Goal: Information Seeking & Learning: Learn about a topic

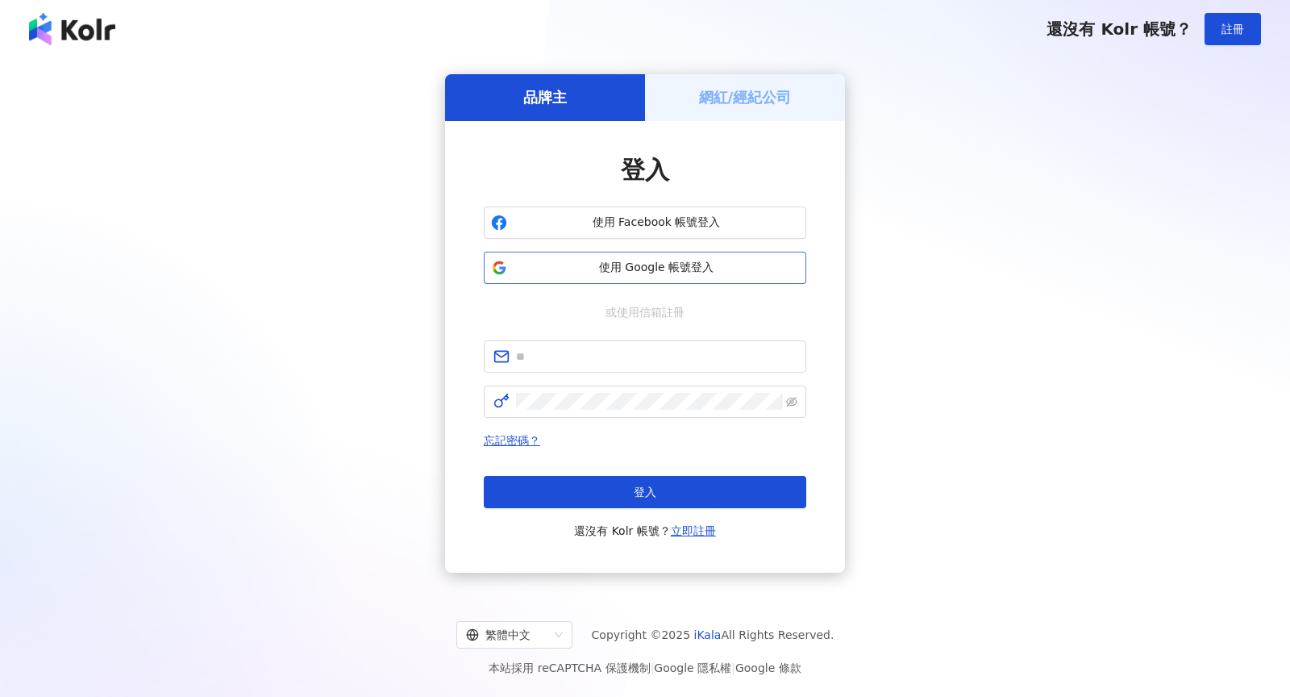
click at [559, 268] on span "使用 Google 帳號登入" at bounding box center [657, 268] width 286 height 16
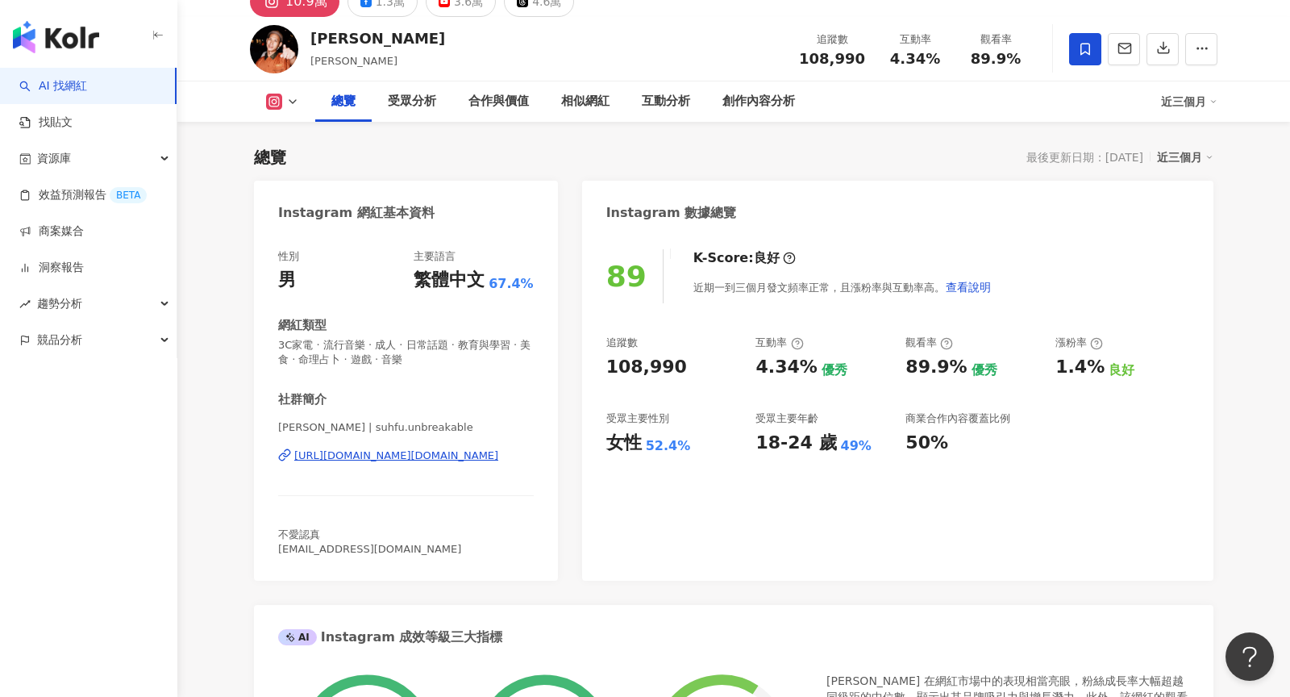
scroll to position [98, 0]
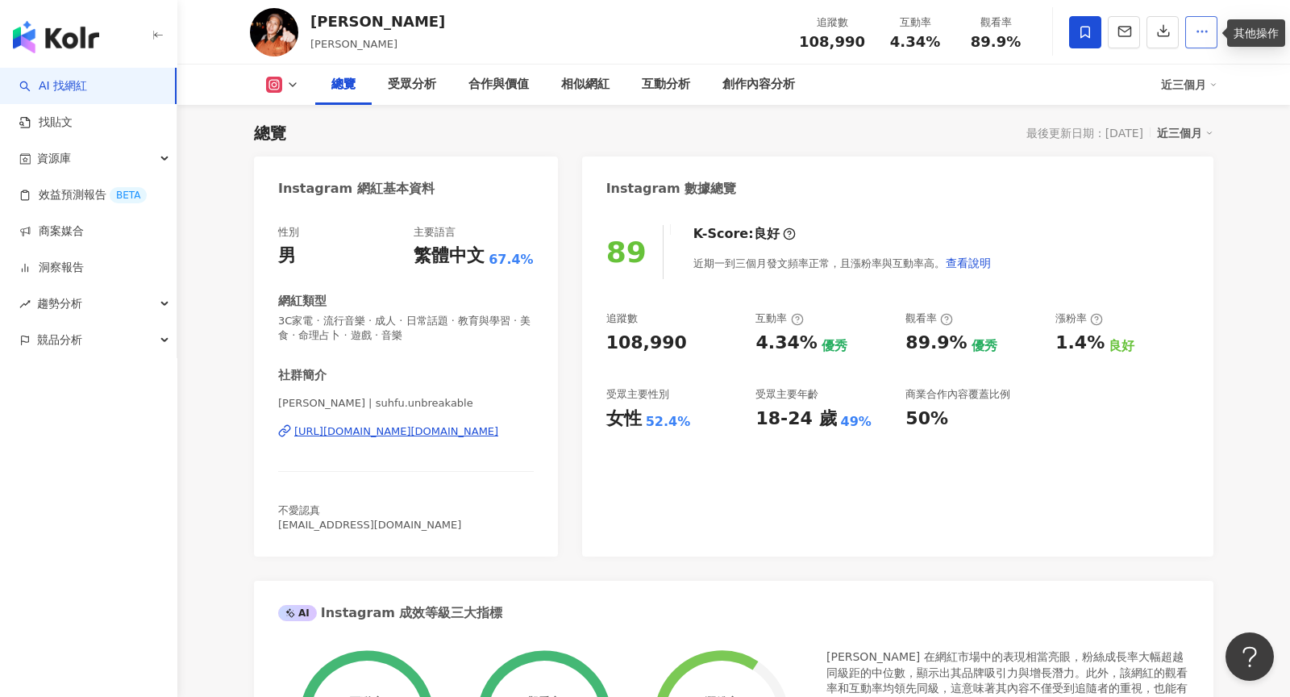
click at [1203, 31] on icon "button" at bounding box center [1202, 31] width 15 height 15
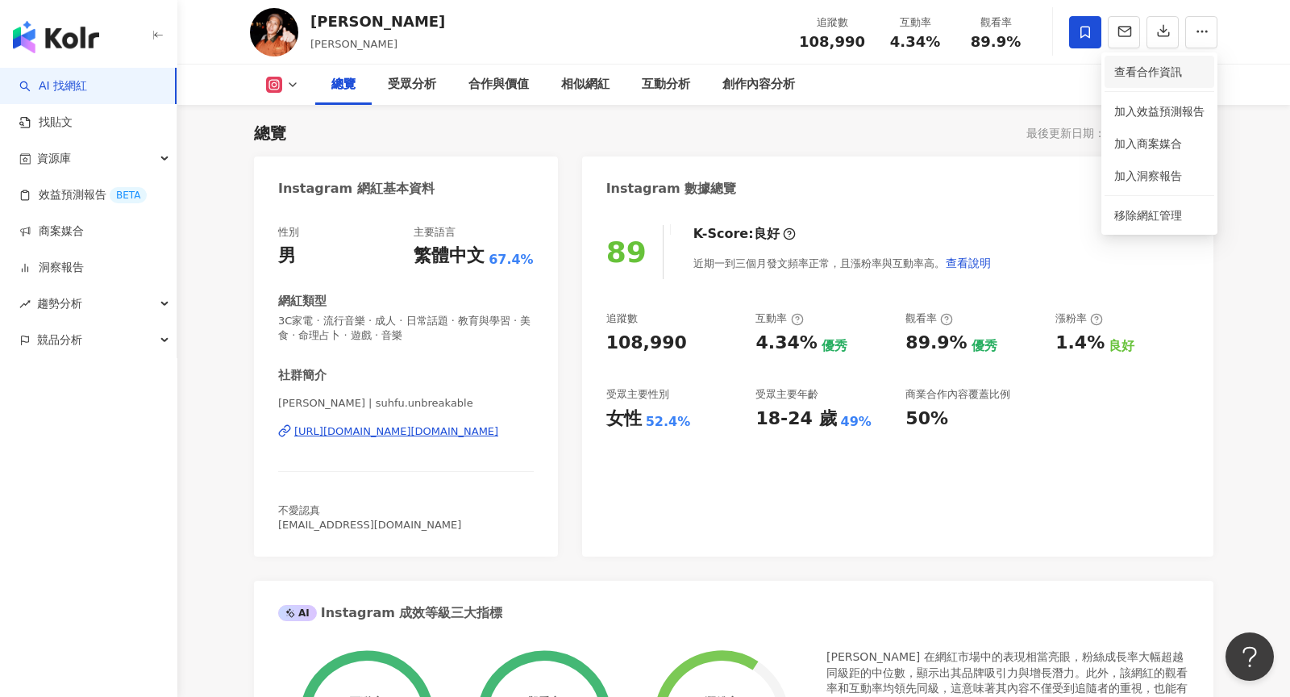
click at [1161, 76] on span "查看合作資訊" at bounding box center [1160, 72] width 90 height 18
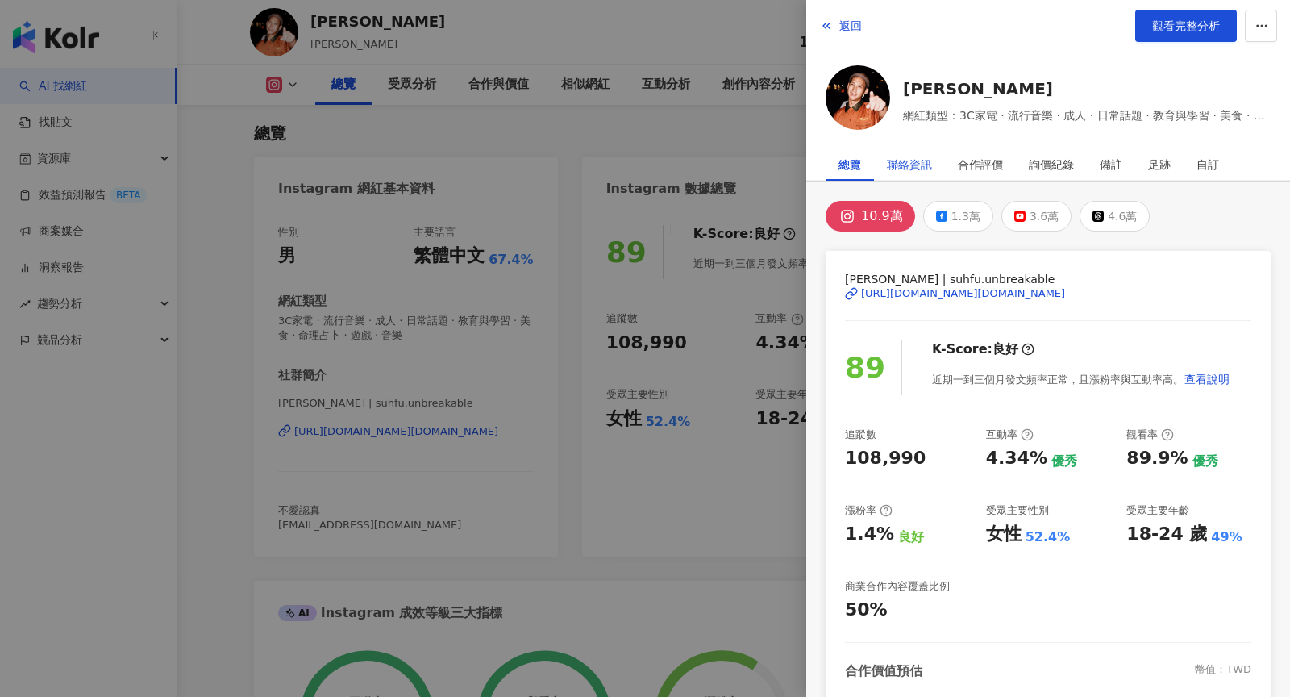
click at [914, 162] on div "聯絡資訊" at bounding box center [909, 164] width 45 height 32
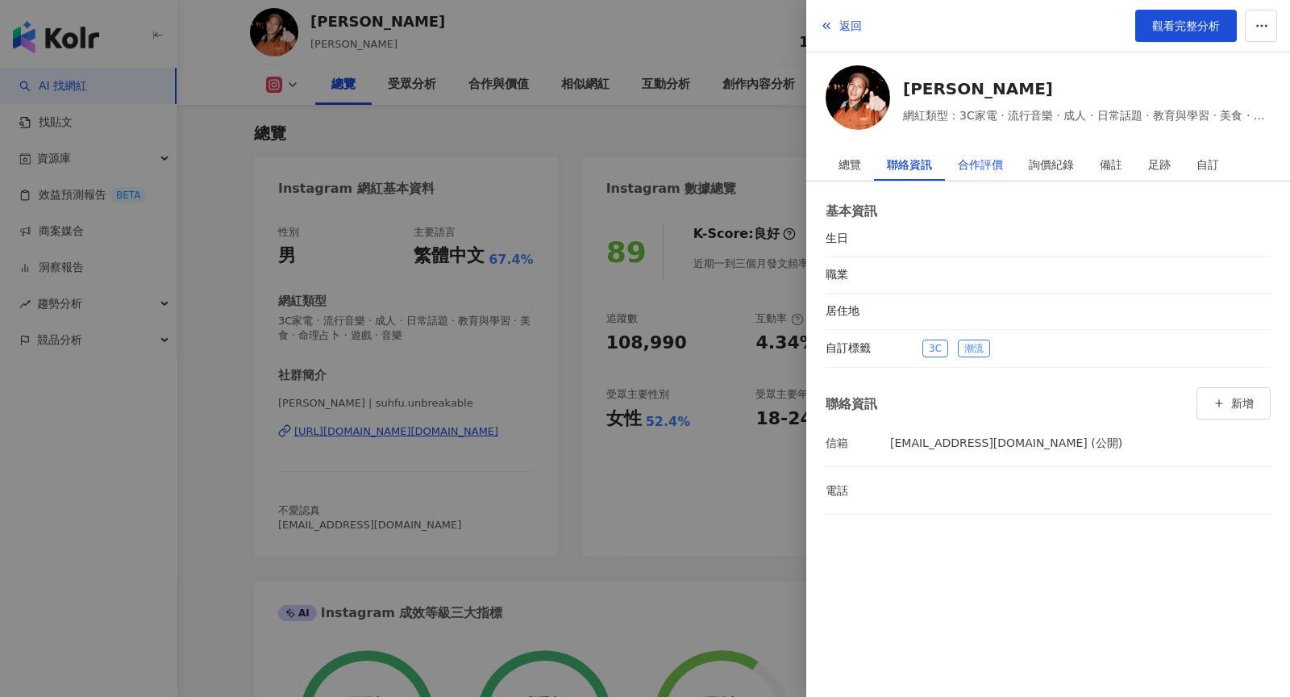
click at [984, 168] on div "合作評價" at bounding box center [980, 164] width 45 height 32
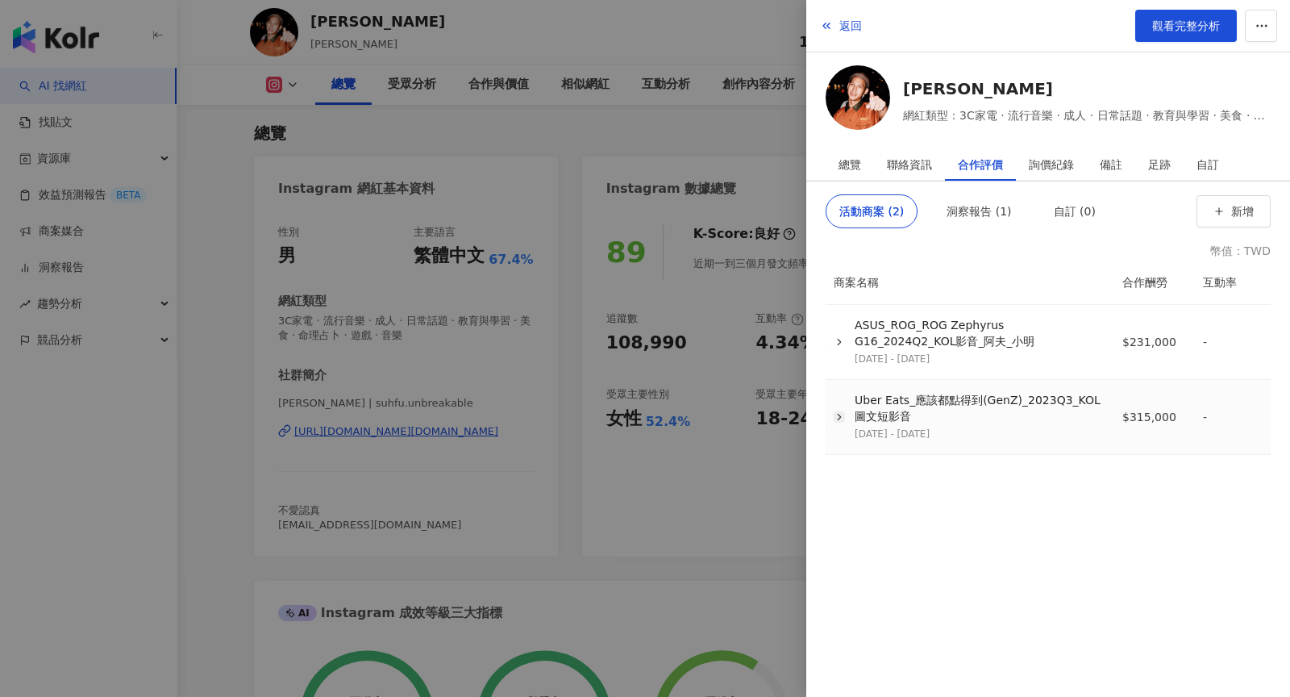
click at [834, 415] on icon "button" at bounding box center [839, 416] width 11 height 11
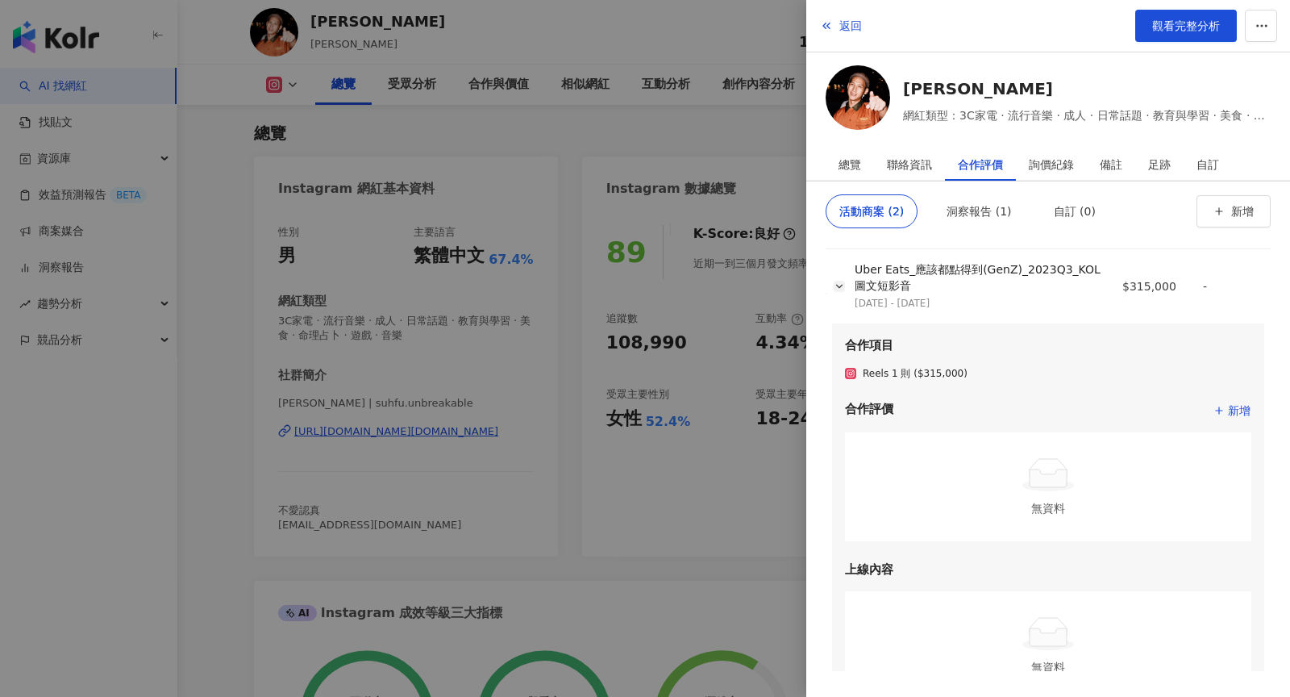
scroll to position [215, 0]
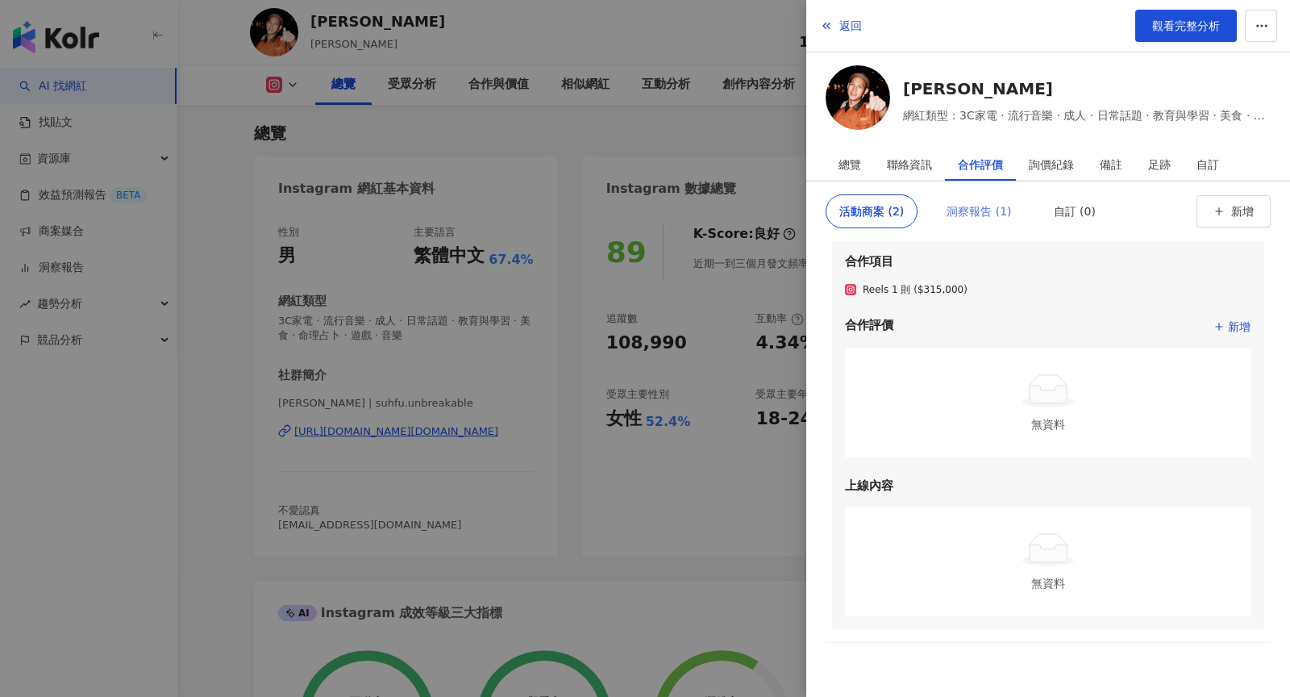
click at [1007, 206] on div "洞察報告 (1)" at bounding box center [979, 211] width 90 height 34
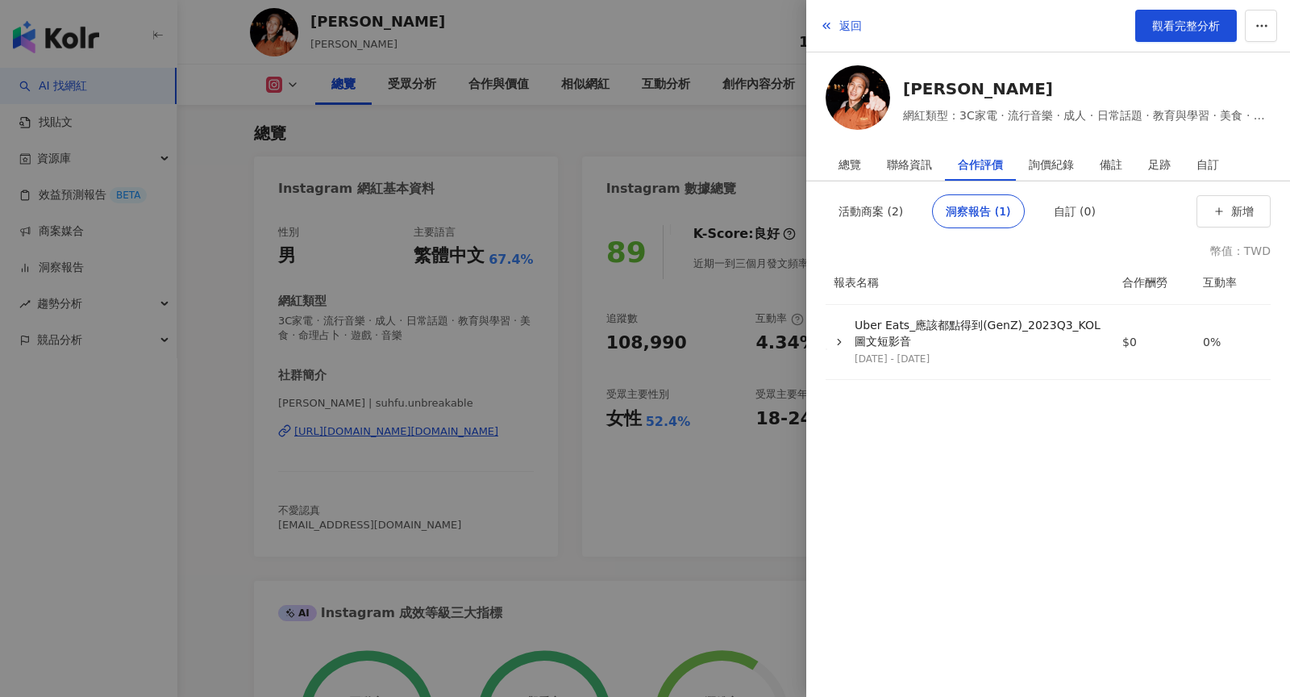
scroll to position [0, 0]
click at [959, 371] on td "Uber Eats_應該都點得到(GenZ)_2023Q3_KOL圖文短影音 2023/8/1 - 2023/9/30" at bounding box center [969, 342] width 282 height 75
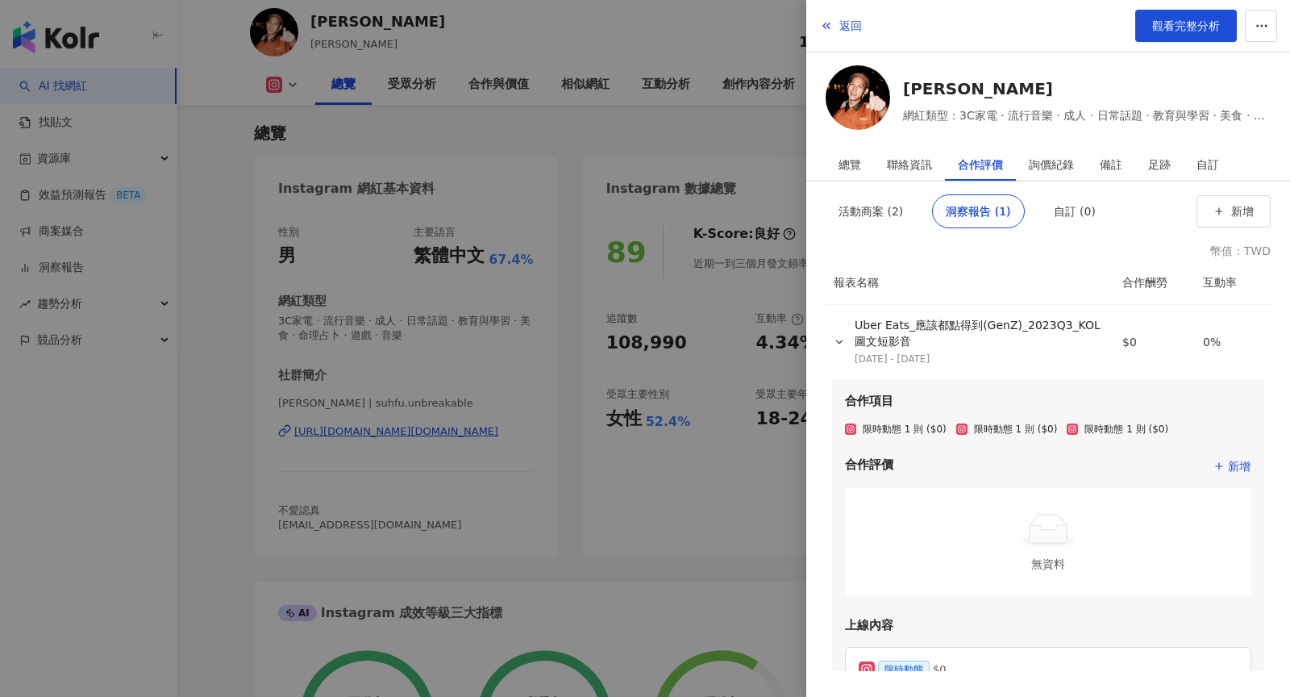
scroll to position [324, 0]
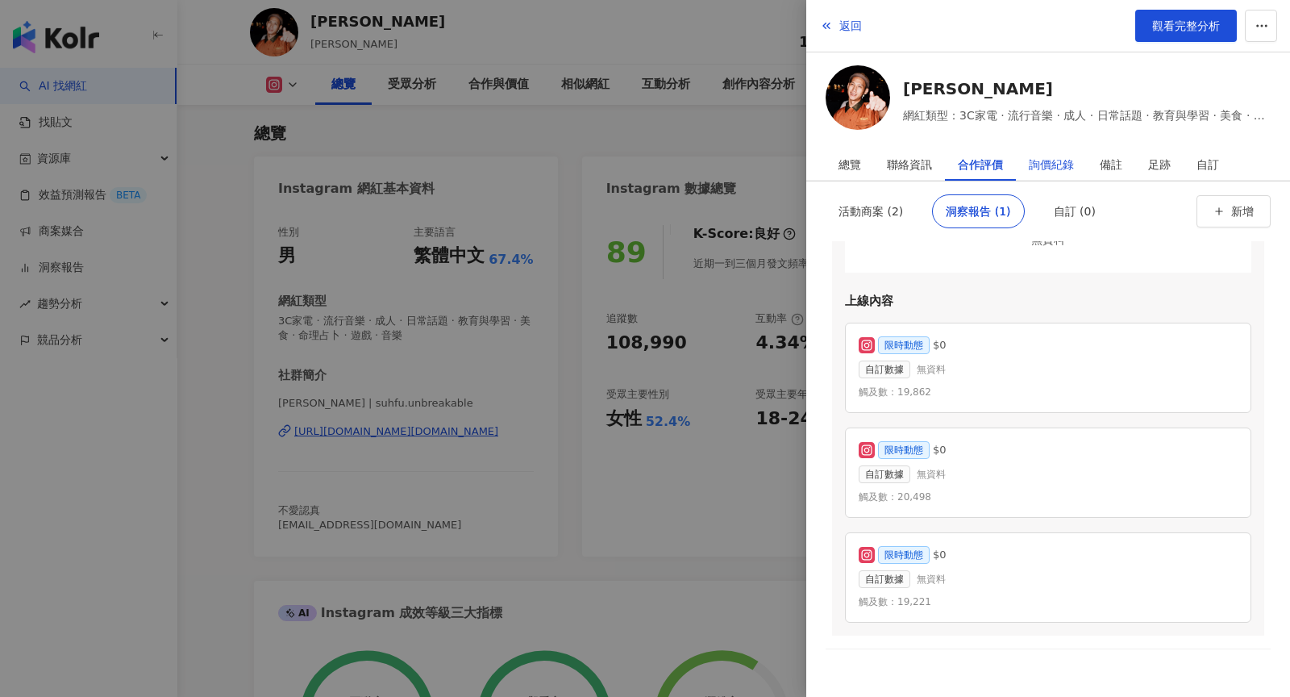
click at [1052, 170] on div "詢價紀錄" at bounding box center [1051, 164] width 45 height 32
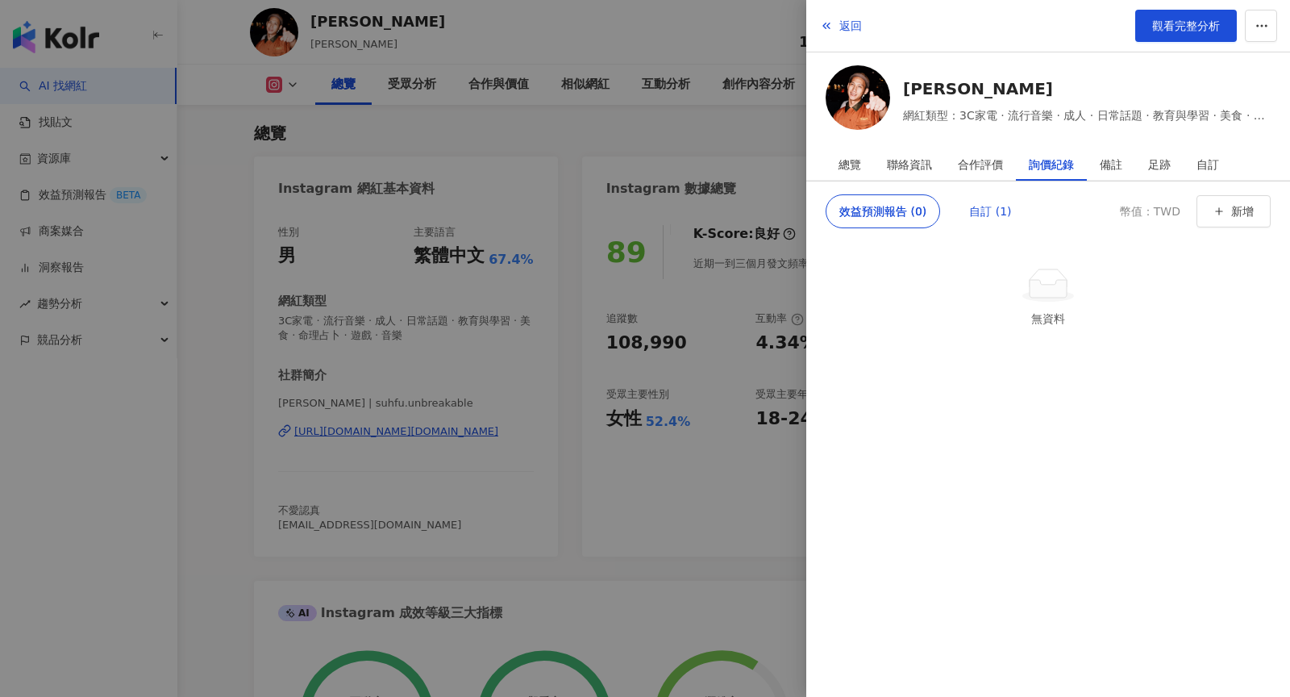
click at [989, 207] on div "自訂 (1)" at bounding box center [990, 211] width 42 height 32
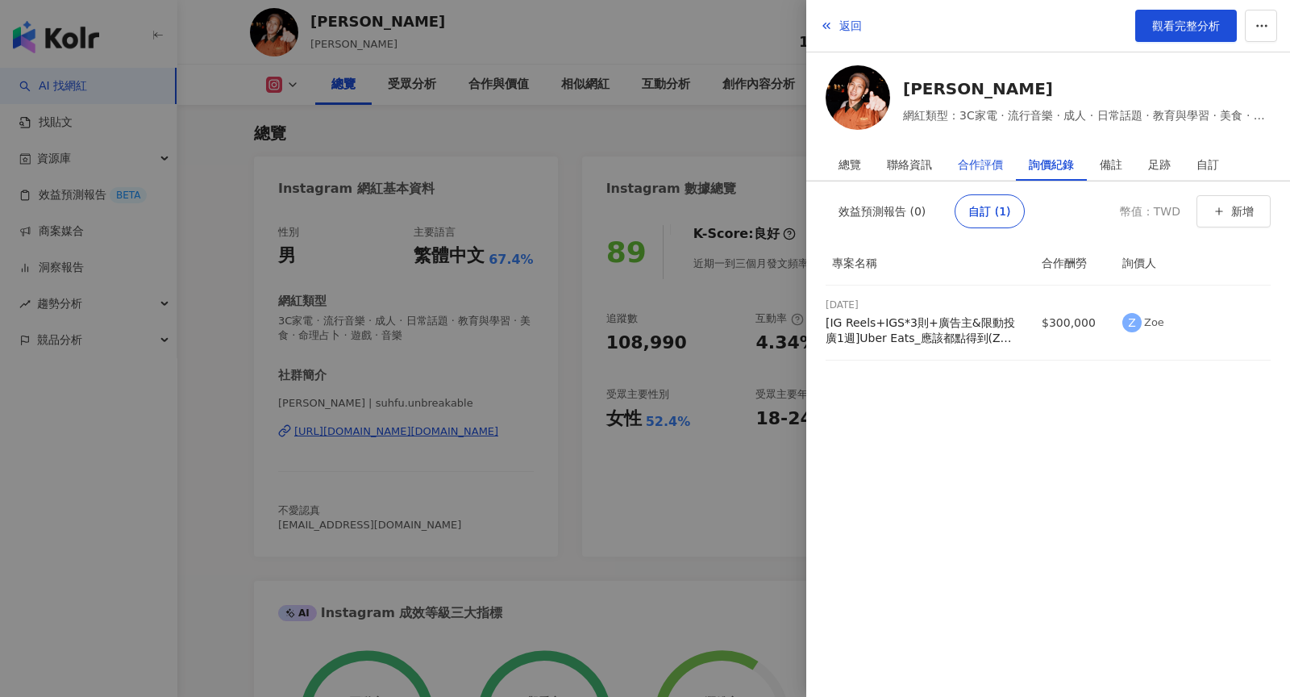
click at [984, 174] on div "合作評價" at bounding box center [980, 164] width 45 height 32
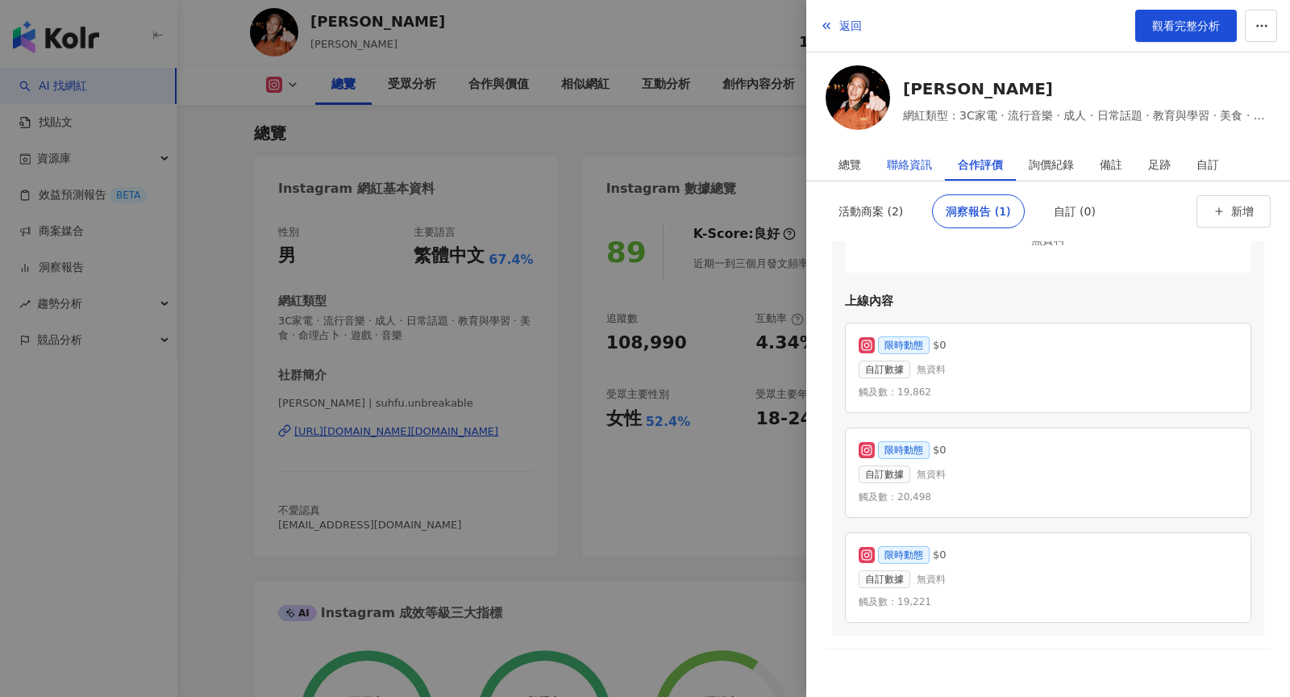
click at [913, 171] on div "聯絡資訊" at bounding box center [909, 164] width 45 height 32
